Goal: Task Accomplishment & Management: Manage account settings

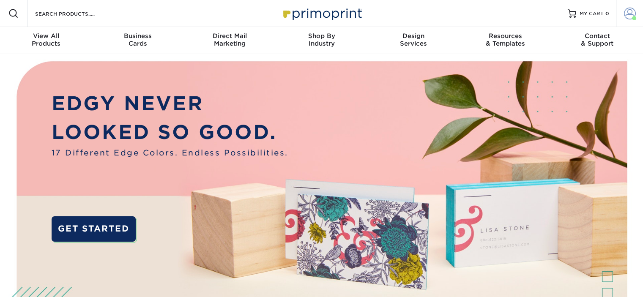
click at [622, 11] on link "Account" at bounding box center [629, 13] width 27 height 27
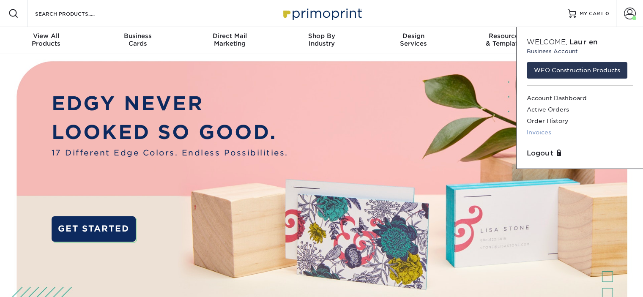
click at [541, 132] on link "Invoices" at bounding box center [580, 132] width 106 height 11
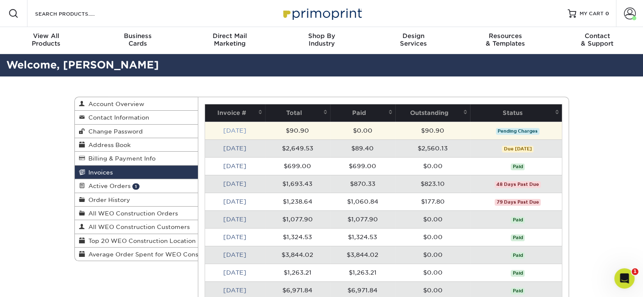
click at [243, 128] on link "[DATE]" at bounding box center [234, 130] width 23 height 7
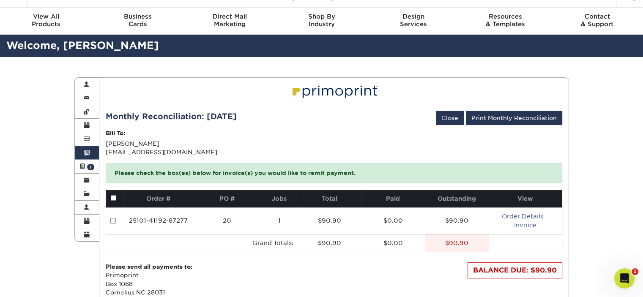
scroll to position [20, 0]
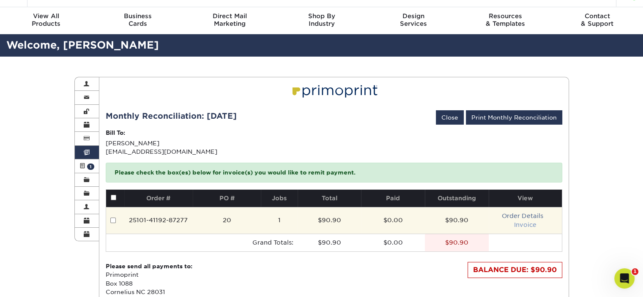
click at [530, 222] on link "Invoice" at bounding box center [525, 225] width 22 height 7
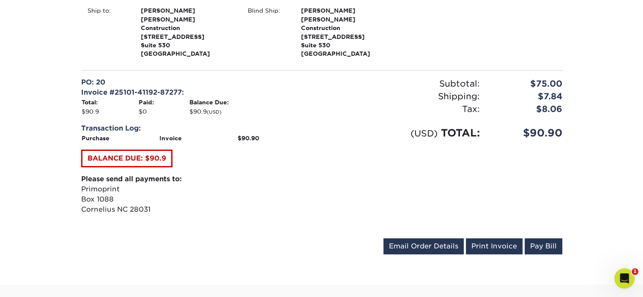
scroll to position [274, 0]
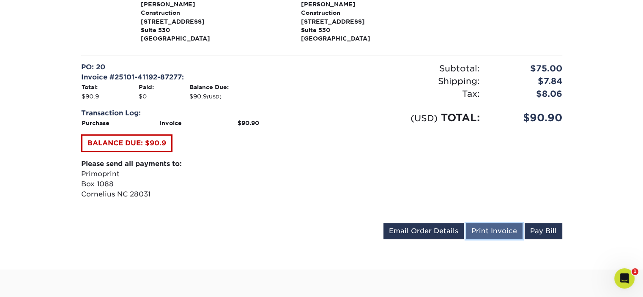
click at [485, 223] on link "Print Invoice" at bounding box center [494, 231] width 57 height 16
